Goal: Task Accomplishment & Management: Manage account settings

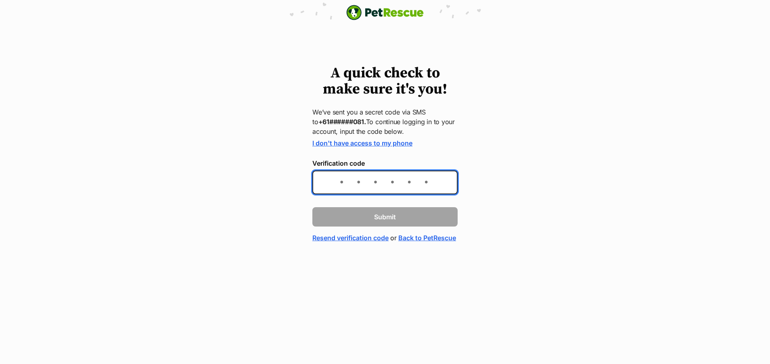
click at [324, 182] on input "Verification code" at bounding box center [384, 183] width 145 height 24
type input "285831"
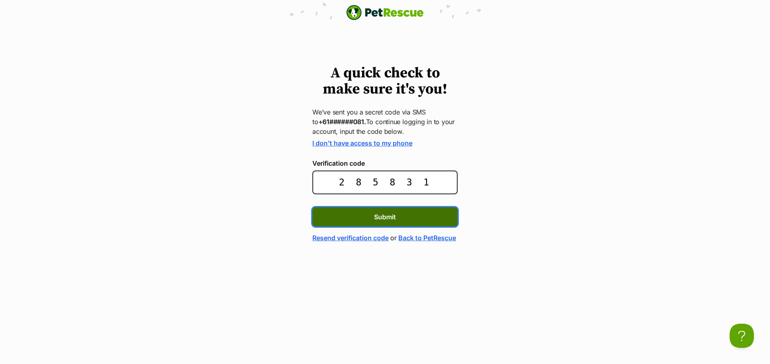
click at [384, 216] on span "Submit" at bounding box center [385, 217] width 22 height 10
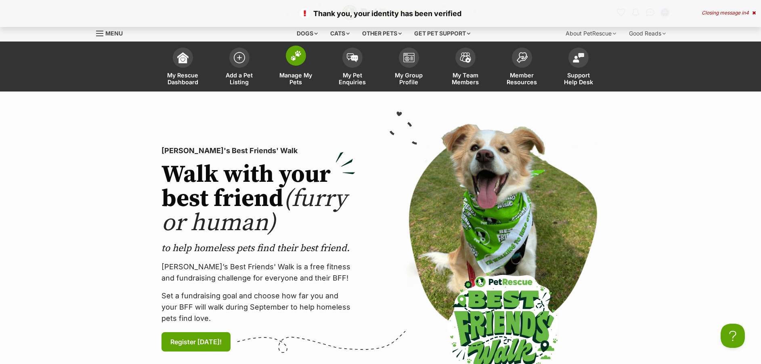
click at [294, 54] on img at bounding box center [295, 55] width 11 height 10
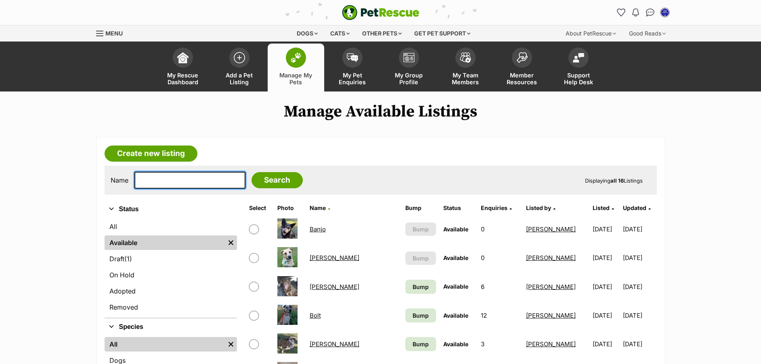
click at [163, 178] on input "text" at bounding box center [189, 180] width 111 height 17
type input "winnie"
click at [262, 182] on input "Search" at bounding box center [276, 180] width 51 height 16
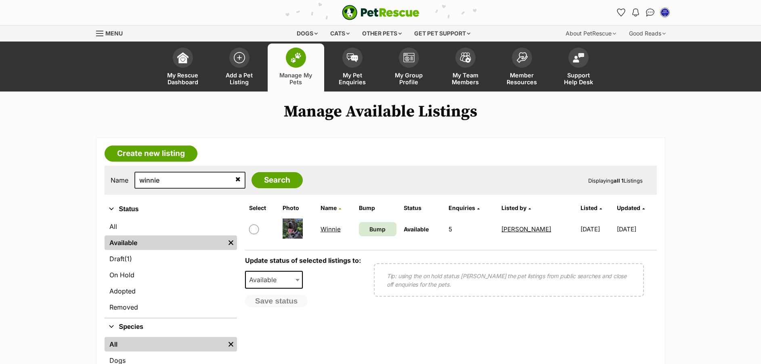
click at [327, 230] on link "Winnie" at bounding box center [330, 230] width 20 height 8
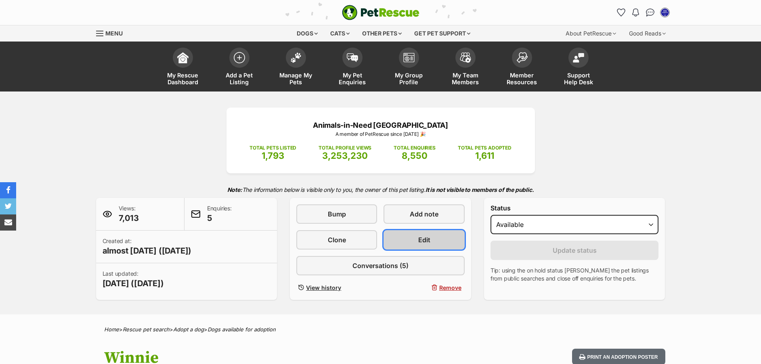
click at [435, 233] on link "Edit" at bounding box center [423, 239] width 81 height 19
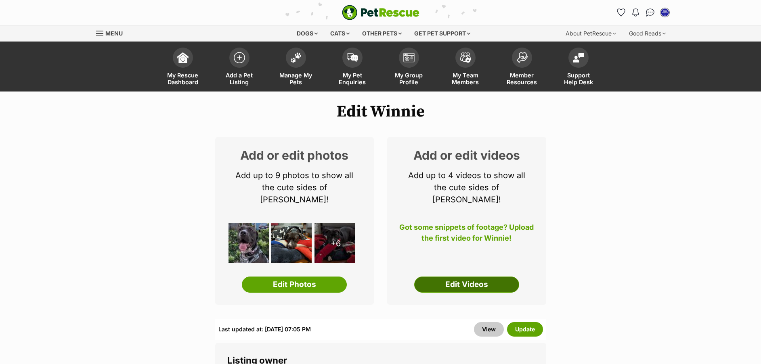
click at [464, 277] on link "Edit Videos" at bounding box center [466, 285] width 105 height 16
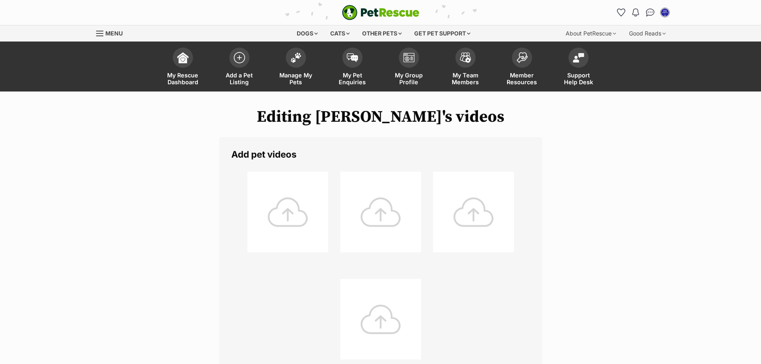
click at [283, 205] on div at bounding box center [287, 212] width 81 height 81
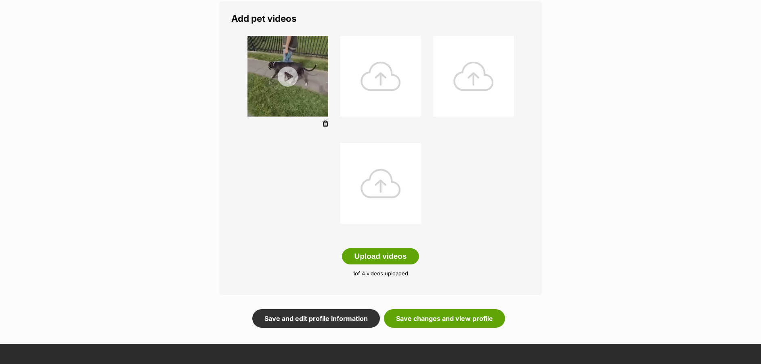
scroll to position [137, 0]
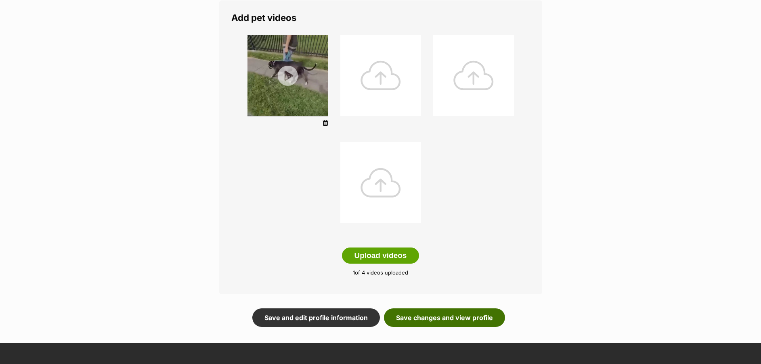
click at [463, 318] on link "Save changes and view profile" at bounding box center [444, 318] width 121 height 19
